Goal: Find specific page/section: Find specific page/section

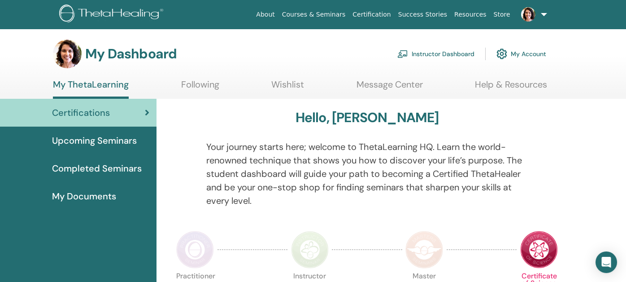
click at [428, 54] on link "Instructor Dashboard" at bounding box center [435, 54] width 77 height 20
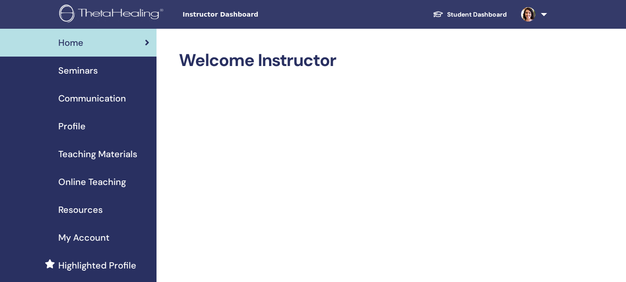
click at [68, 125] on span "Profile" at bounding box center [71, 125] width 27 height 13
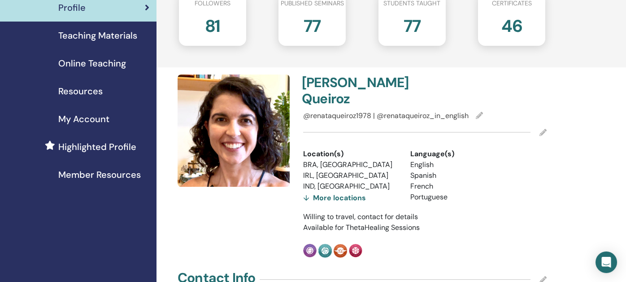
scroll to position [135, 0]
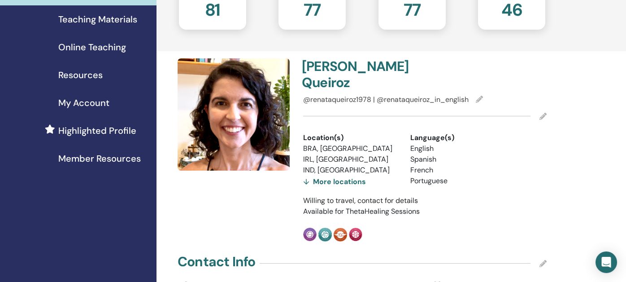
click at [341, 175] on div "More locations" at bounding box center [334, 181] width 63 height 13
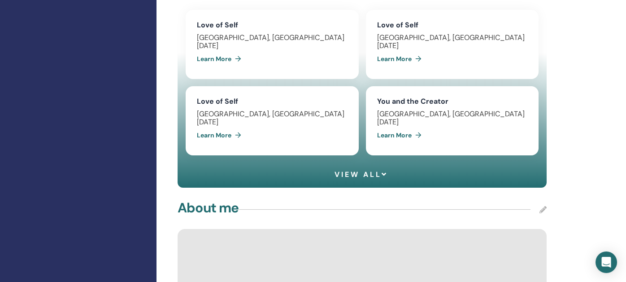
scroll to position [807, 0]
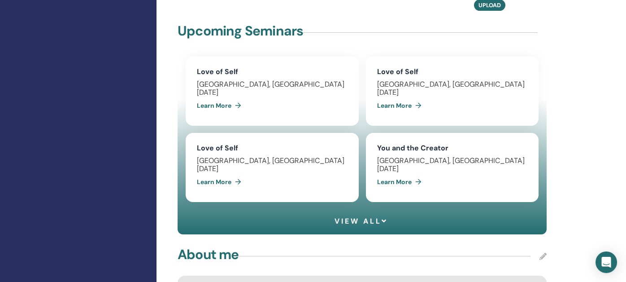
click at [348, 217] on span "View all" at bounding box center [361, 221] width 53 height 9
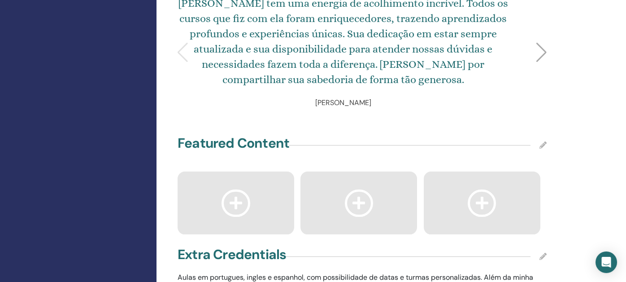
scroll to position [1928, 0]
